Goal: Task Accomplishment & Management: Use online tool/utility

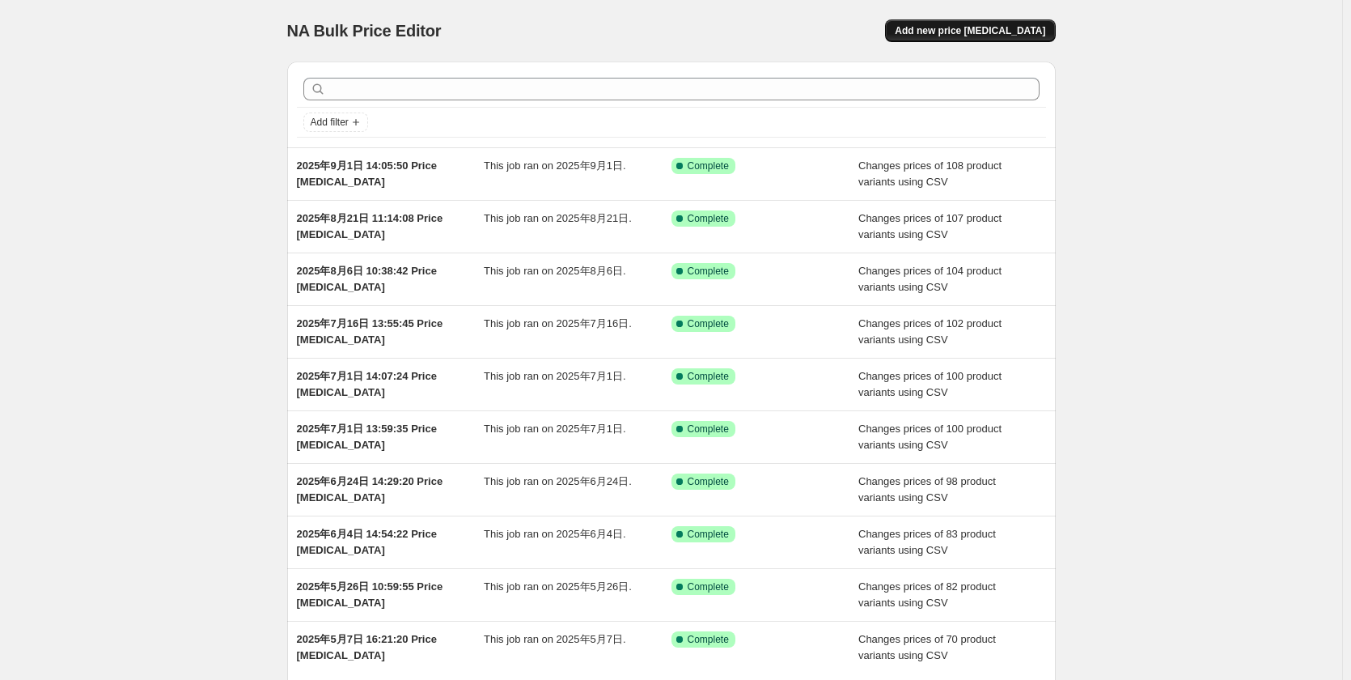
click at [1010, 33] on span "Add new price [MEDICAL_DATA]" at bounding box center [970, 30] width 150 height 13
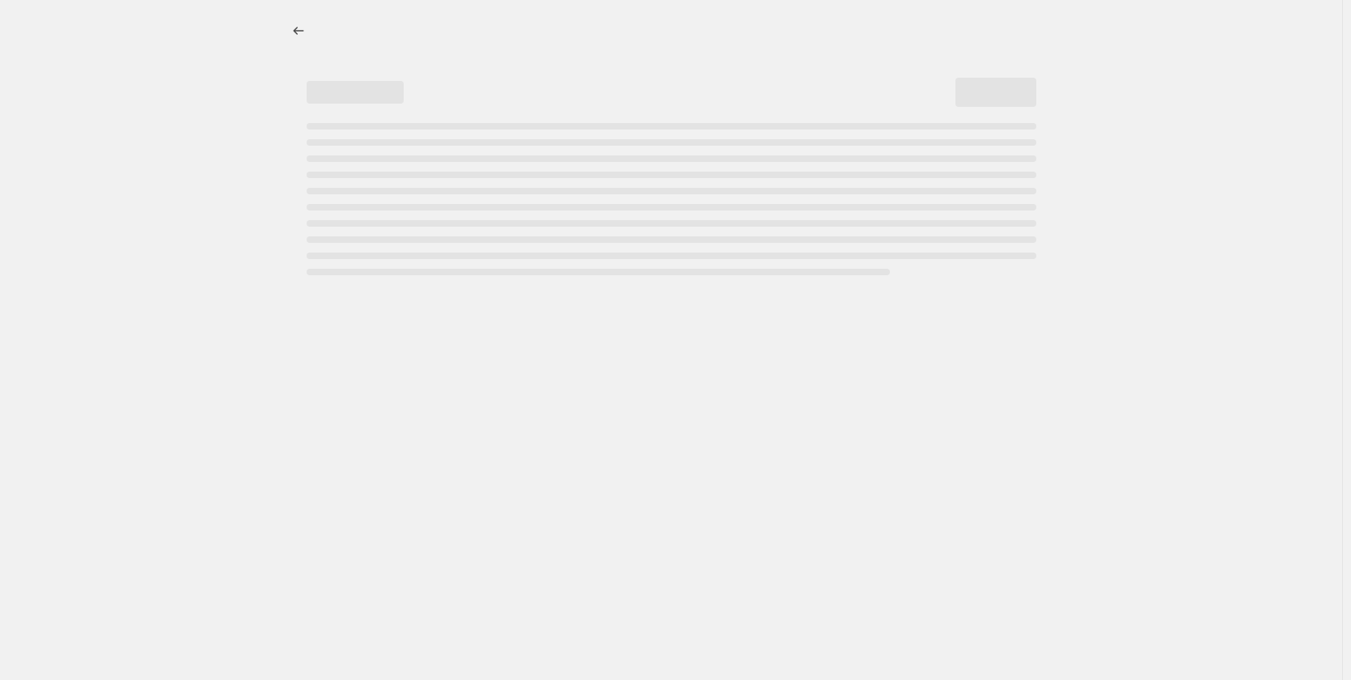
select select "percentage"
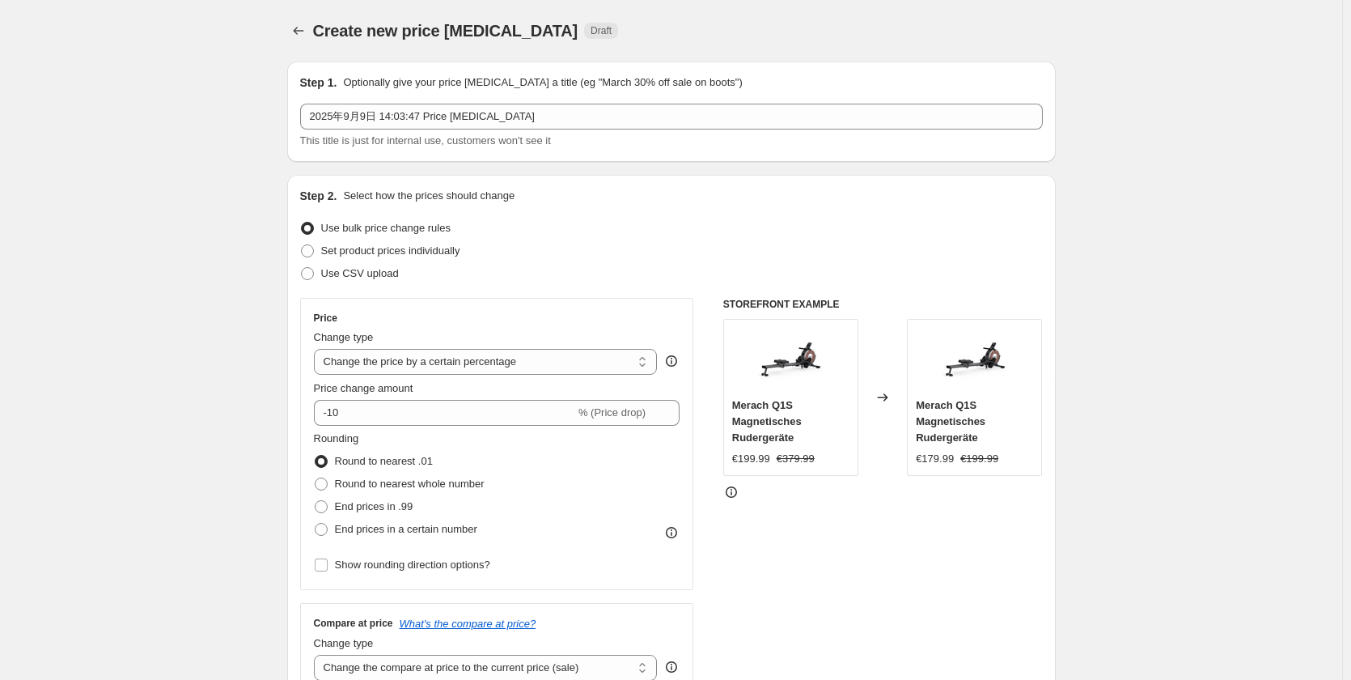
click at [392, 269] on span "Use CSV upload" at bounding box center [360, 273] width 78 height 12
click at [302, 268] on input "Use CSV upload" at bounding box center [301, 267] width 1 height 1
radio input "true"
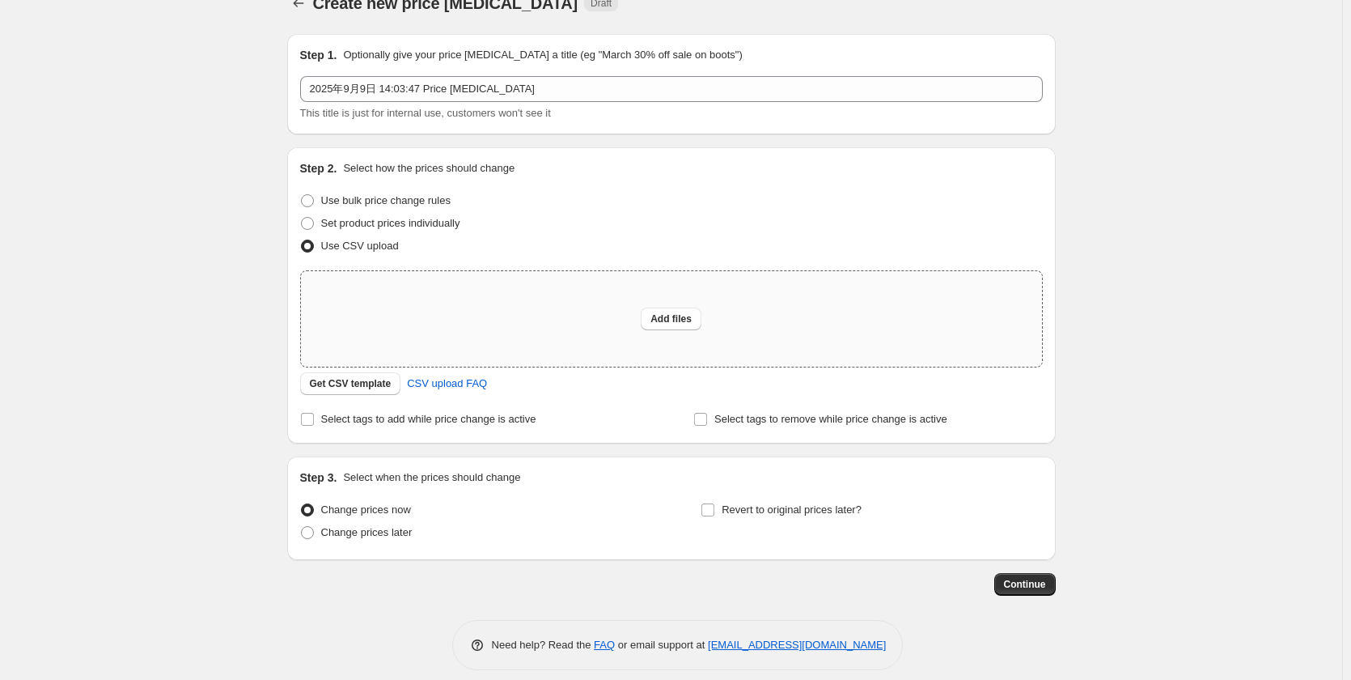
scroll to position [42, 0]
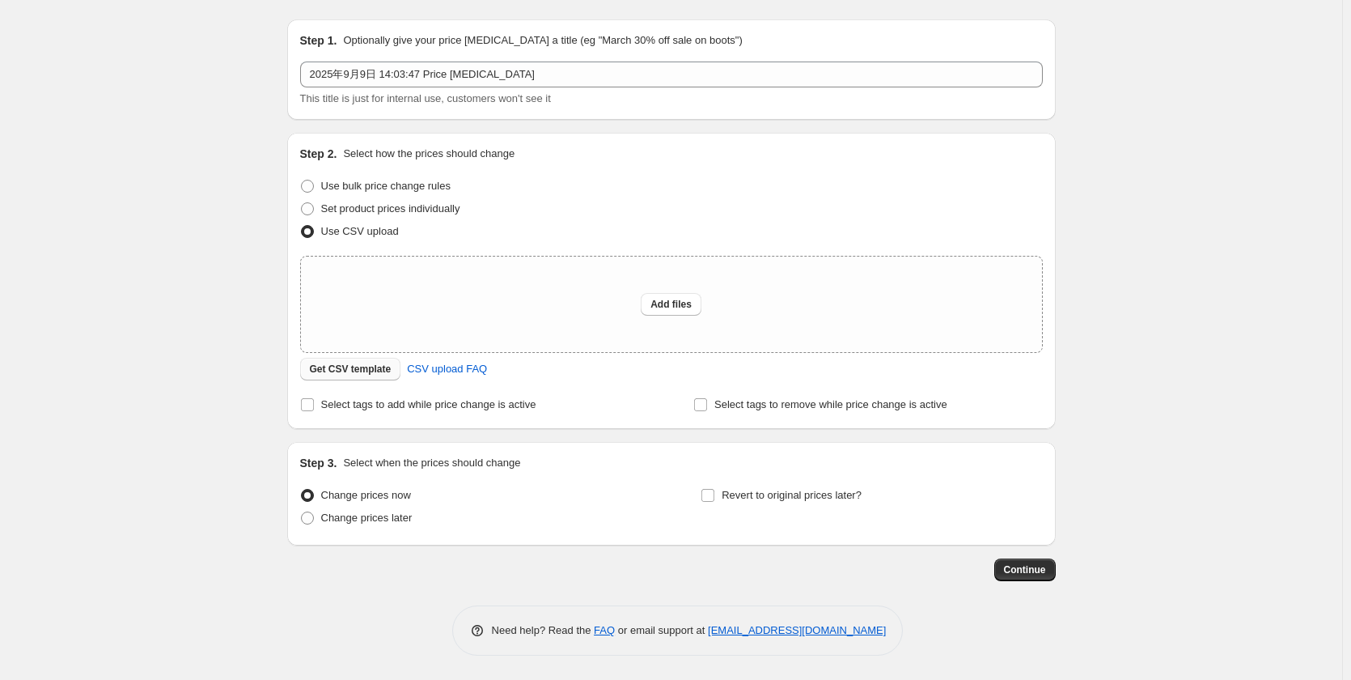
click at [370, 367] on span "Get CSV template" at bounding box center [351, 368] width 82 height 13
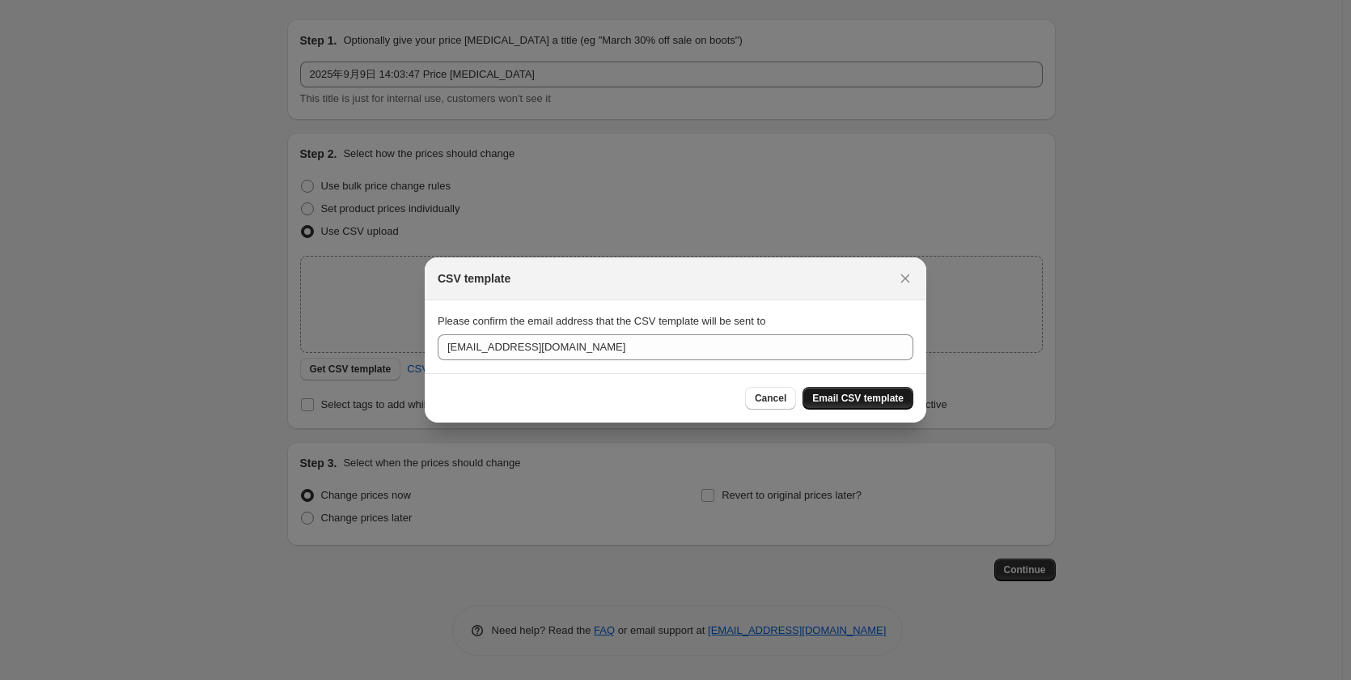
click at [890, 401] on span "Email CSV template" at bounding box center [857, 398] width 91 height 13
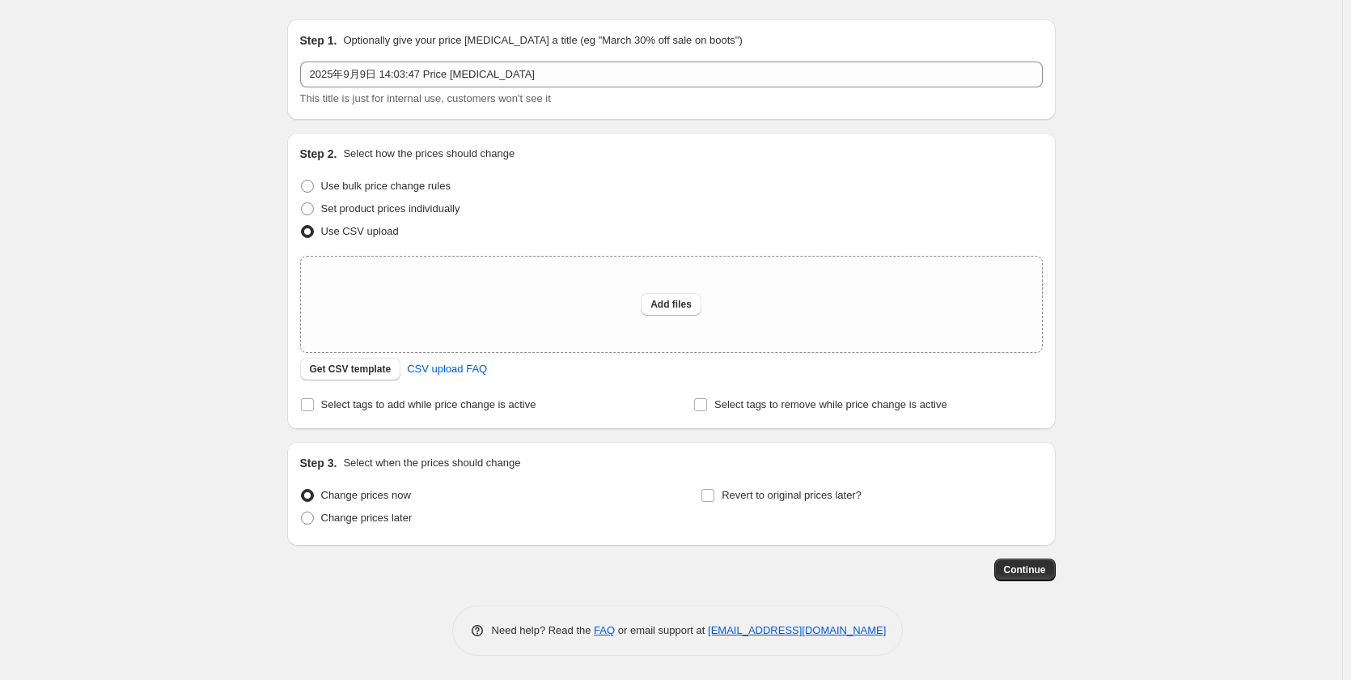
click at [57, 78] on div "Create new price [MEDICAL_DATA]. This page is ready Create new price [MEDICAL_D…" at bounding box center [671, 319] width 1342 height 722
click at [689, 302] on span "Add files" at bounding box center [671, 304] width 41 height 13
type input "C:\fakepath\DE 250909.csv"
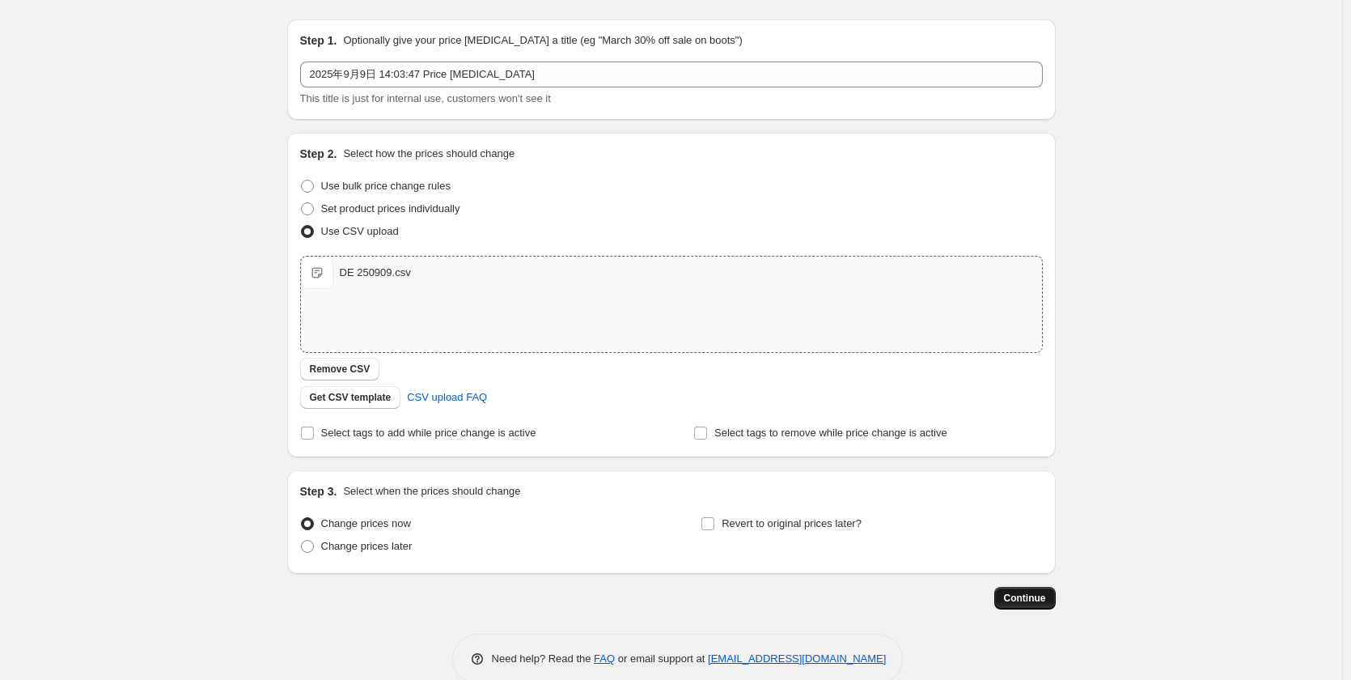
click at [1033, 596] on span "Continue" at bounding box center [1025, 597] width 42 height 13
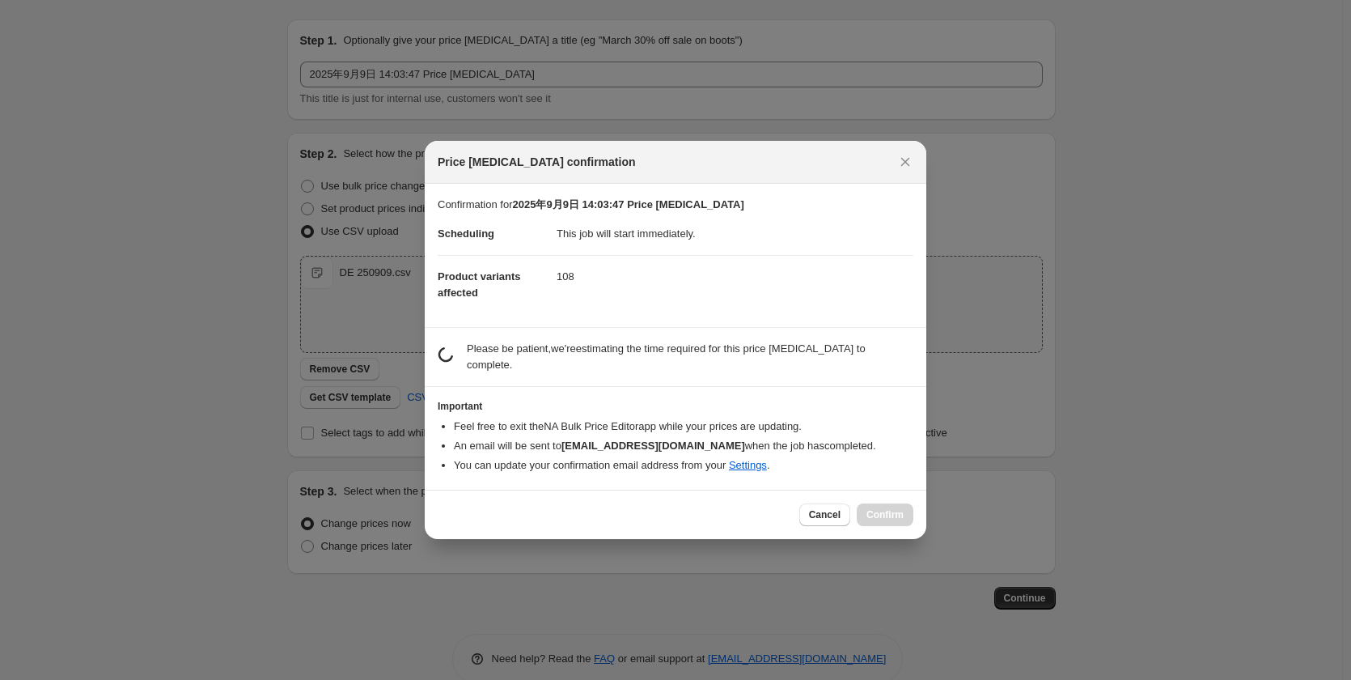
scroll to position [0, 0]
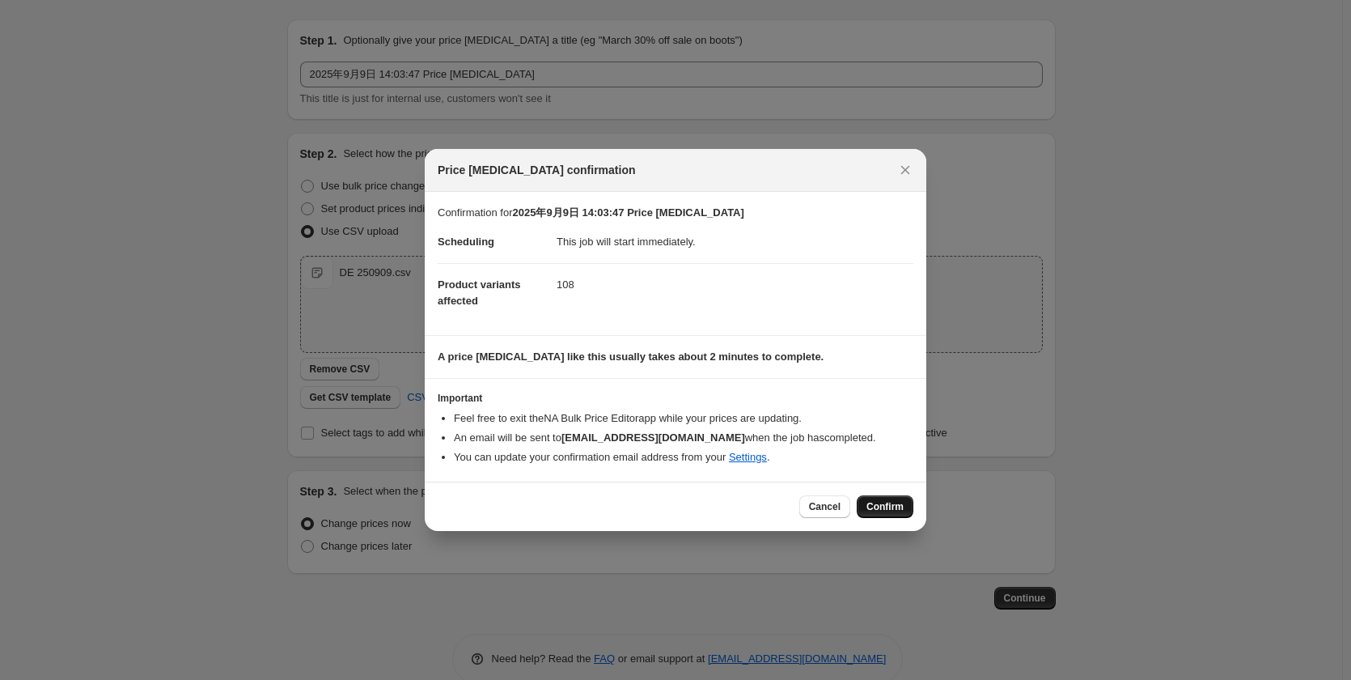
click at [902, 511] on span "Confirm" at bounding box center [885, 506] width 37 height 13
